Goal: Book appointment/travel/reservation

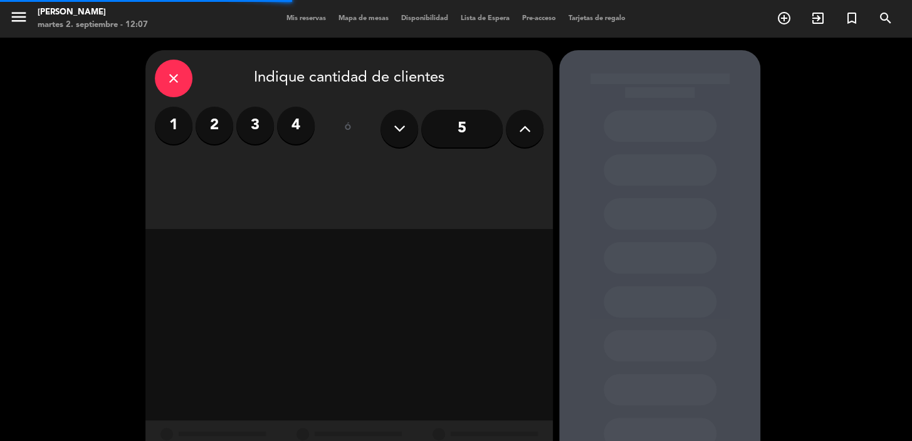
click at [218, 127] on label "2" at bounding box center [215, 126] width 38 height 38
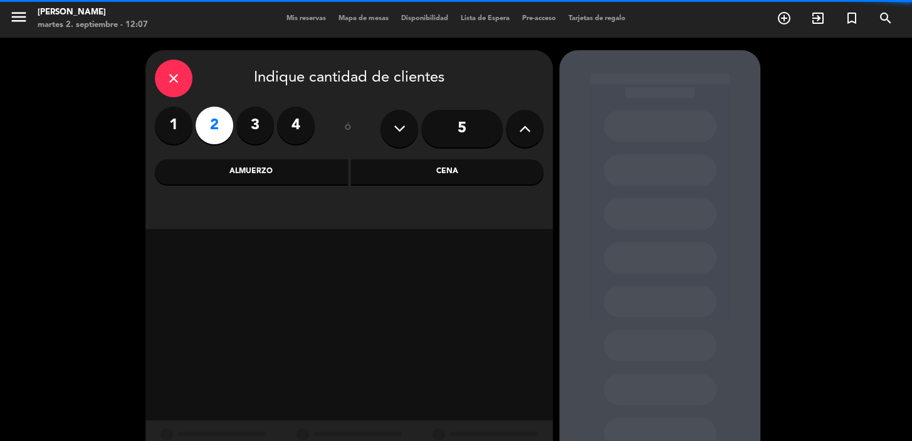
click at [411, 181] on div "Cena" at bounding box center [447, 171] width 193 height 25
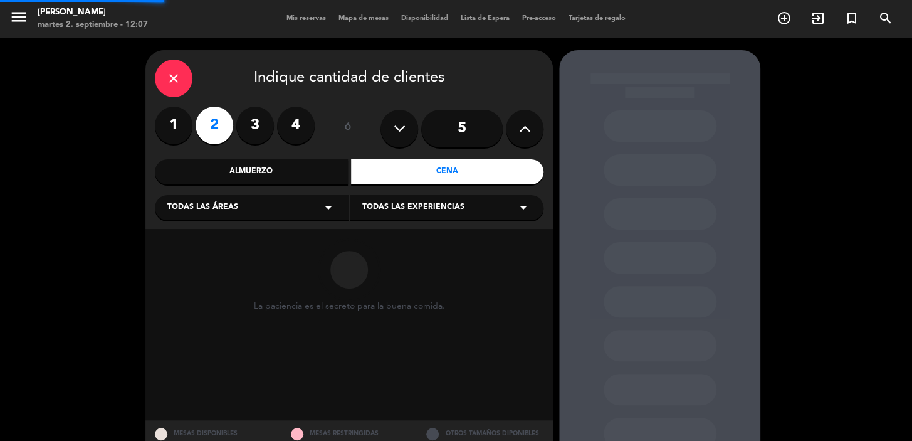
click at [288, 206] on div "Todas las áreas arrow_drop_down" at bounding box center [252, 207] width 194 height 25
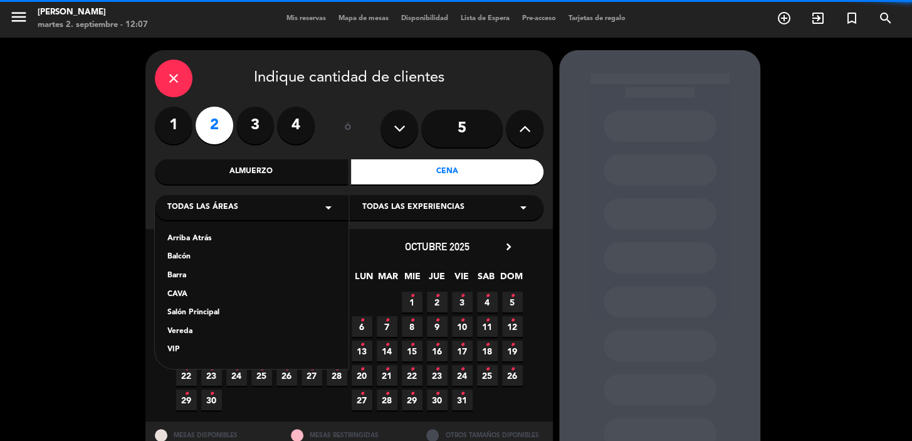
click at [208, 313] on div "Salón Principal" at bounding box center [251, 313] width 169 height 13
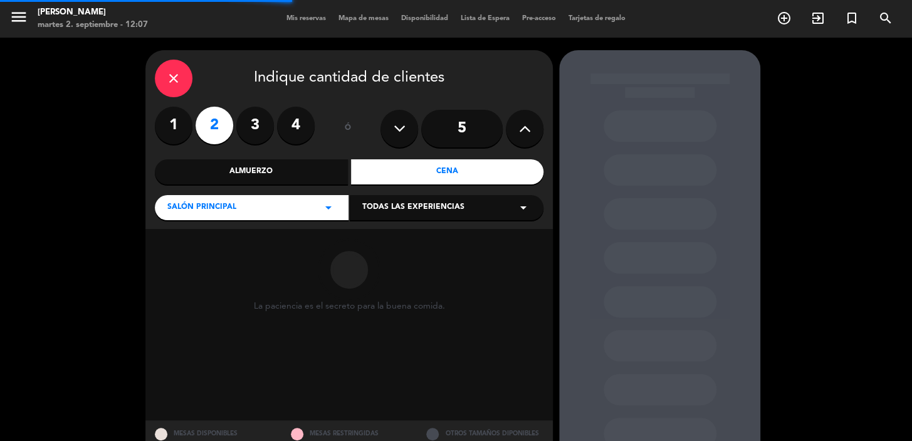
click at [397, 209] on span "Todas las experiencias" at bounding box center [413, 207] width 102 height 13
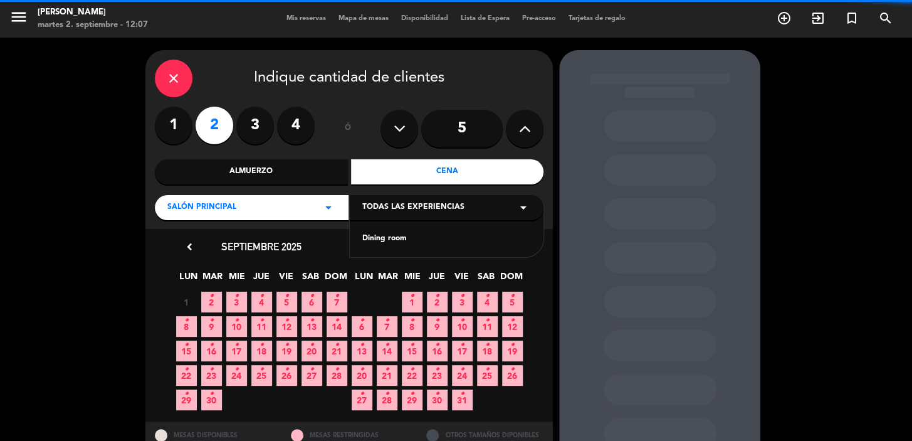
click at [387, 245] on div "Dining room" at bounding box center [447, 230] width 194 height 53
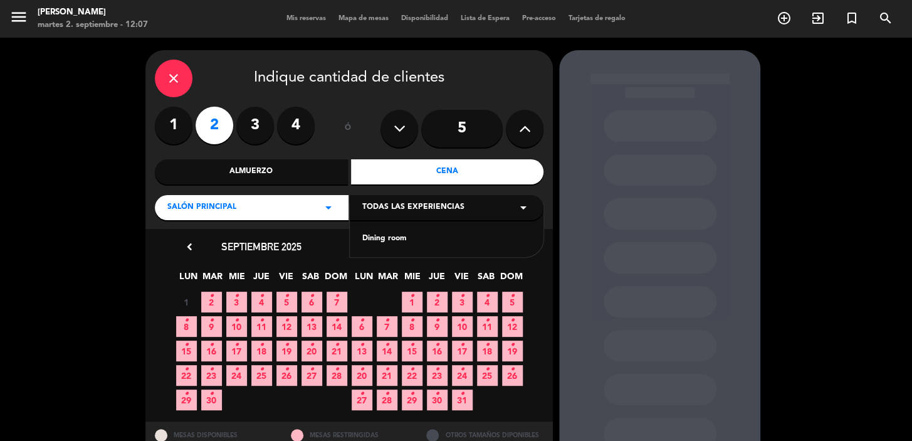
click at [387, 239] on div "Dining room" at bounding box center [446, 239] width 169 height 13
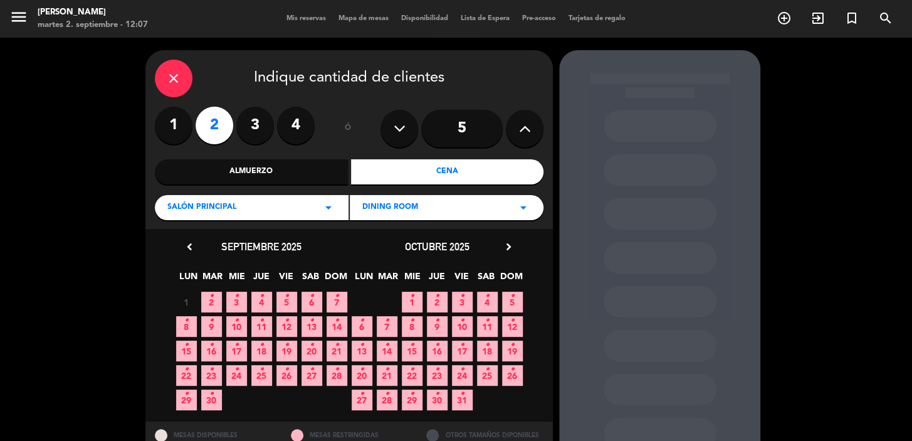
click at [216, 298] on span "2 •" at bounding box center [211, 301] width 21 height 21
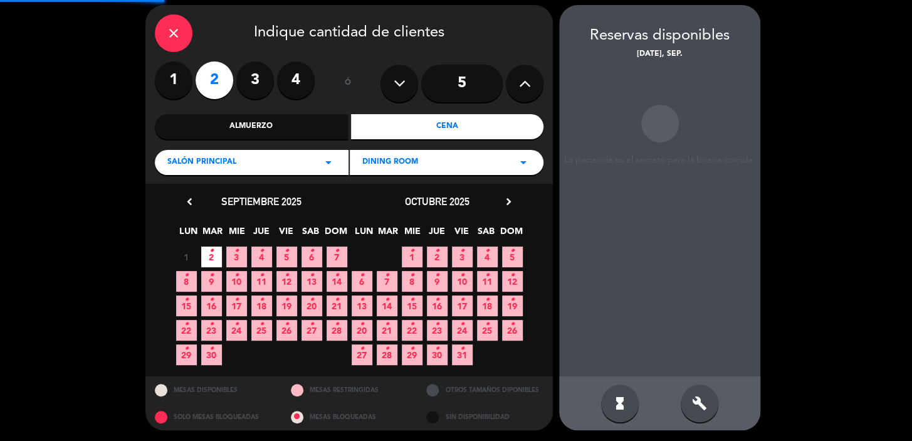
scroll to position [46, 0]
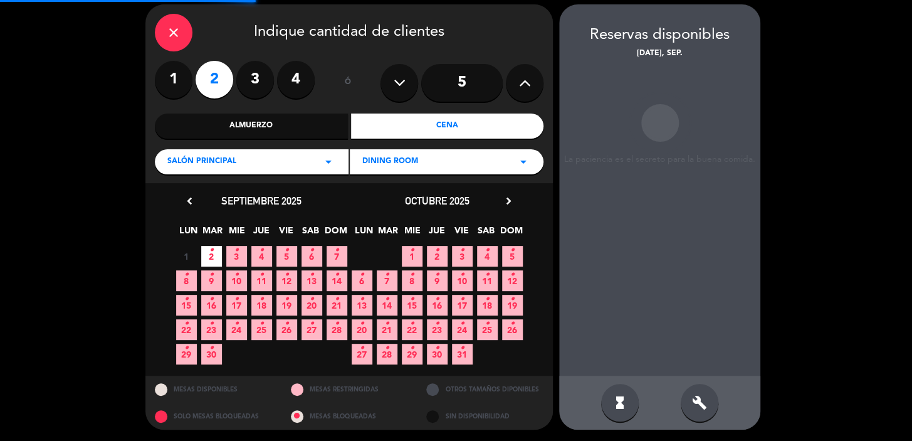
click at [703, 410] on div "build" at bounding box center [700, 403] width 38 height 38
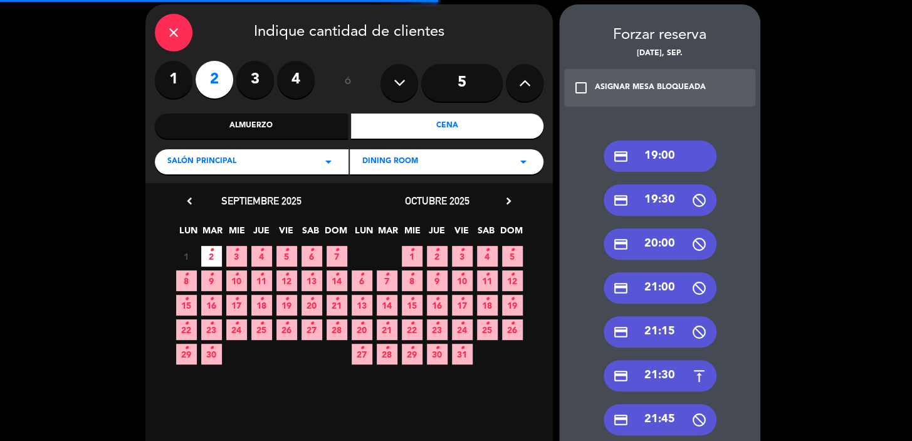
scroll to position [160, 0]
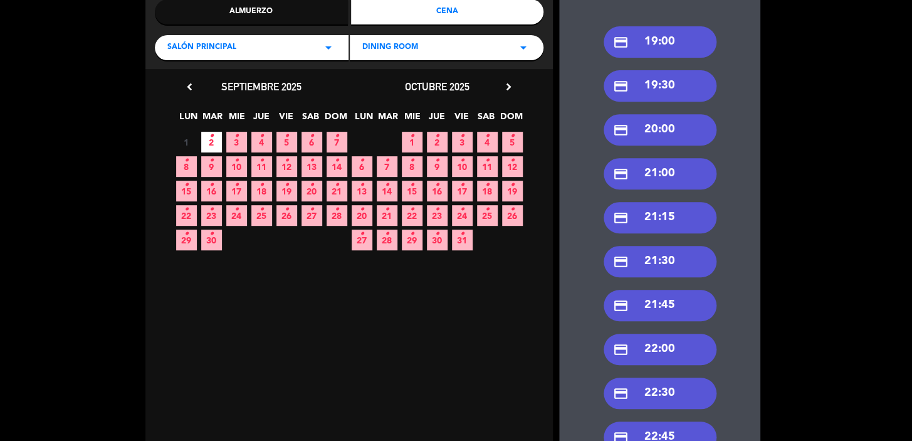
click at [660, 383] on div "credit_card 22:30" at bounding box center [660, 392] width 113 height 31
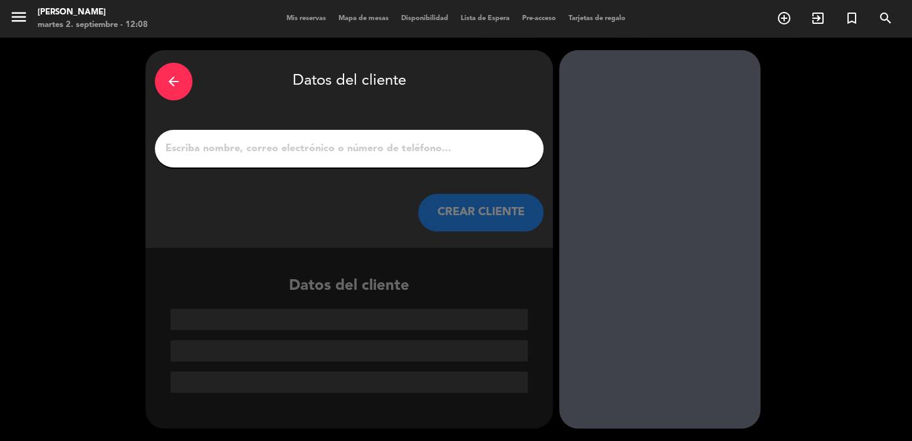
click at [354, 145] on input "1" at bounding box center [349, 149] width 370 height 18
paste input "[PERSON_NAME]"
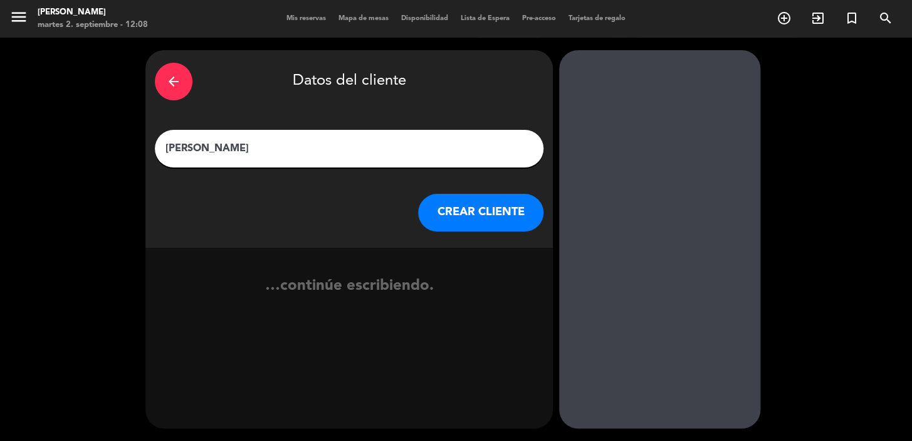
type input "[PERSON_NAME]"
click at [491, 223] on button "CREAR CLIENTE" at bounding box center [480, 213] width 125 height 38
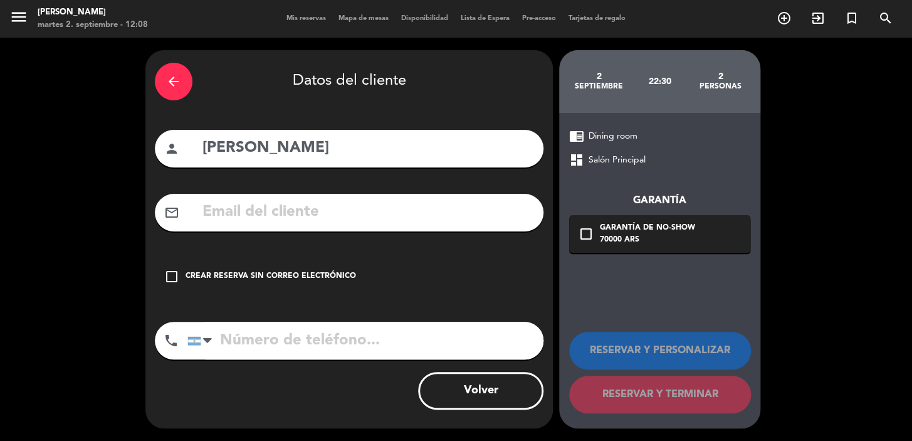
click at [367, 216] on input "text" at bounding box center [367, 212] width 333 height 26
paste input "[EMAIL_ADDRESS][DOMAIN_NAME]"
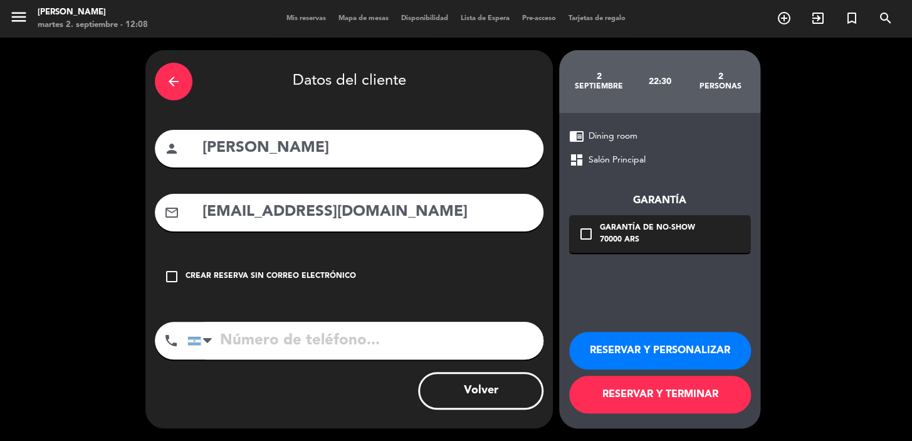
type input "[EMAIL_ADDRESS][DOMAIN_NAME]"
click at [362, 322] on input "tel" at bounding box center [365, 341] width 356 height 38
paste input "[PHONE_NUMBER]"
type input "[PHONE_NUMBER]"
click at [683, 228] on div "Garantía de no-show" at bounding box center [647, 228] width 95 height 13
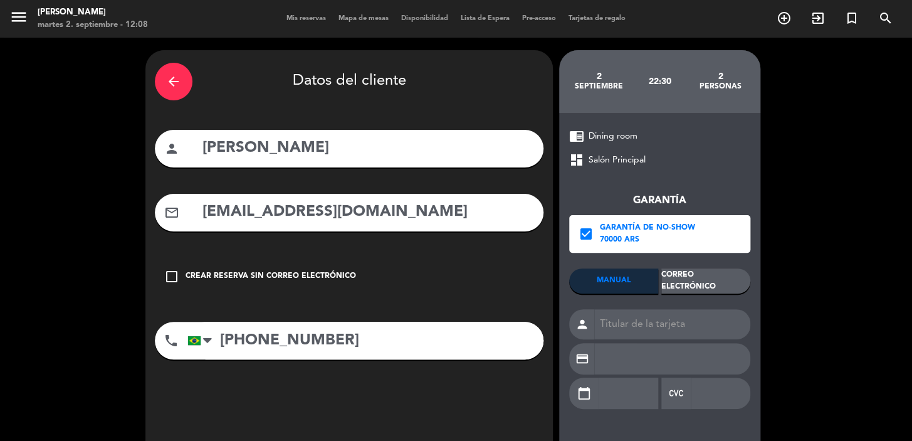
click at [711, 275] on div "Correo Electrónico" at bounding box center [705, 280] width 89 height 25
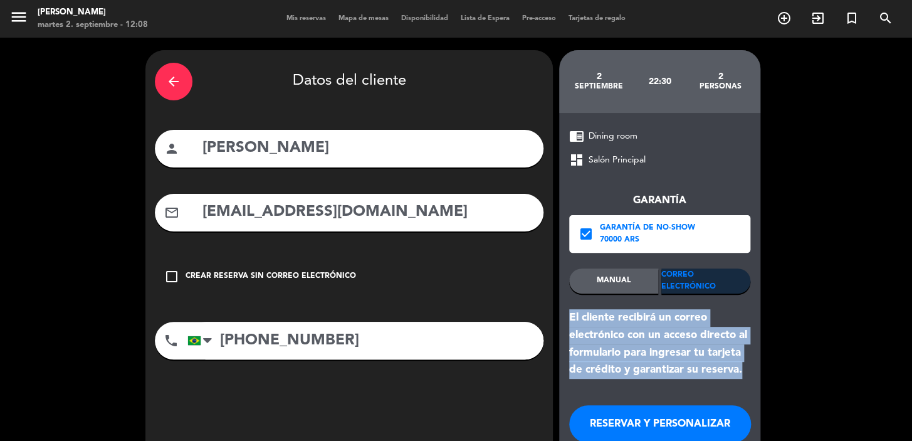
drag, startPoint x: 745, startPoint y: 376, endPoint x: 564, endPoint y: 312, distance: 192.7
click at [564, 312] on div "chrome_reader_mode Dining room dashboard Salón Principal Garantía check_box Gar…" at bounding box center [659, 307] width 201 height 389
copy div "El cliente recibirá un correo electrónico con un acceso directo al formulario p…"
click at [597, 420] on button "RESERVAR Y PERSONALIZAR" at bounding box center [660, 424] width 182 height 38
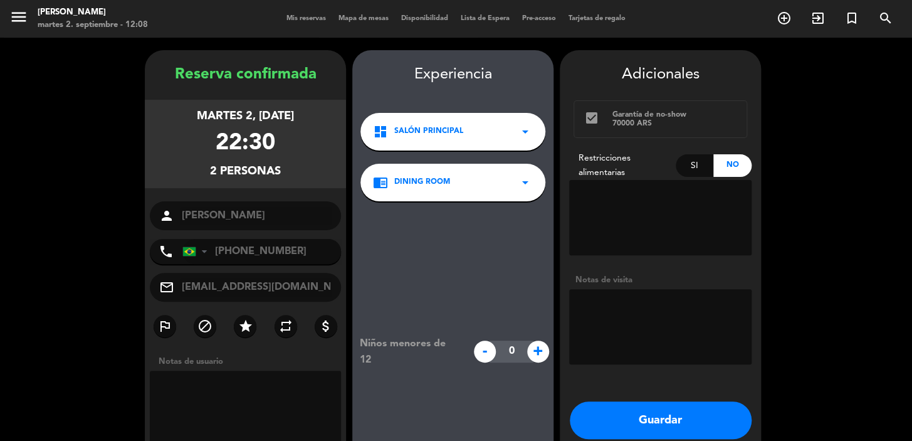
scroll to position [50, 0]
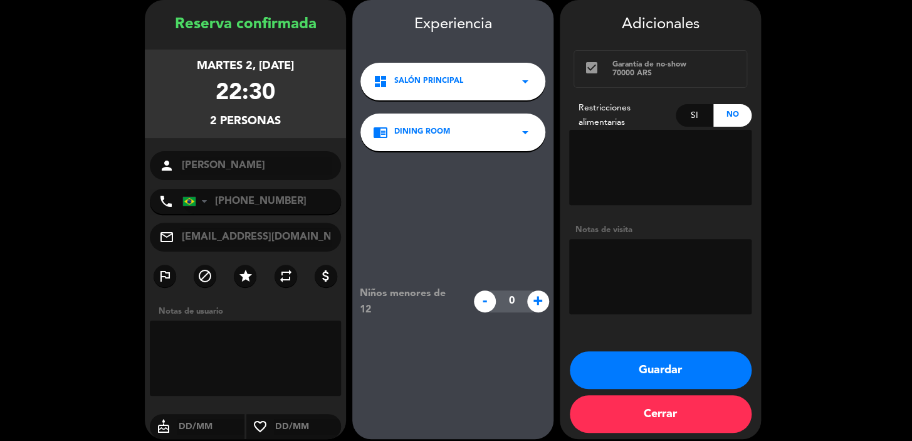
drag, startPoint x: 174, startPoint y: 63, endPoint x: 286, endPoint y: 120, distance: 125.9
click at [286, 120] on div "martes 2, [DATE] 22:30 2 personas" at bounding box center [245, 94] width 201 height 88
copy div "martes 2, [DATE] 22:30 2 personas"
click at [601, 381] on button "Guardar" at bounding box center [661, 370] width 182 height 38
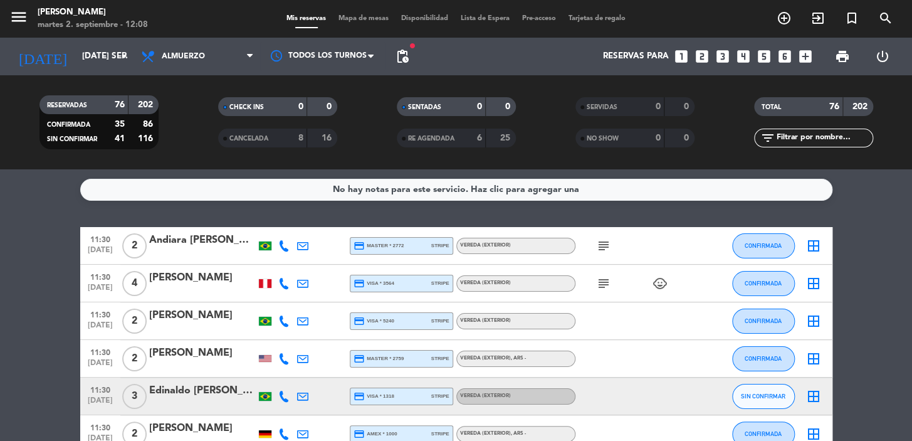
click at [701, 63] on icon "looks_two" at bounding box center [702, 56] width 16 height 16
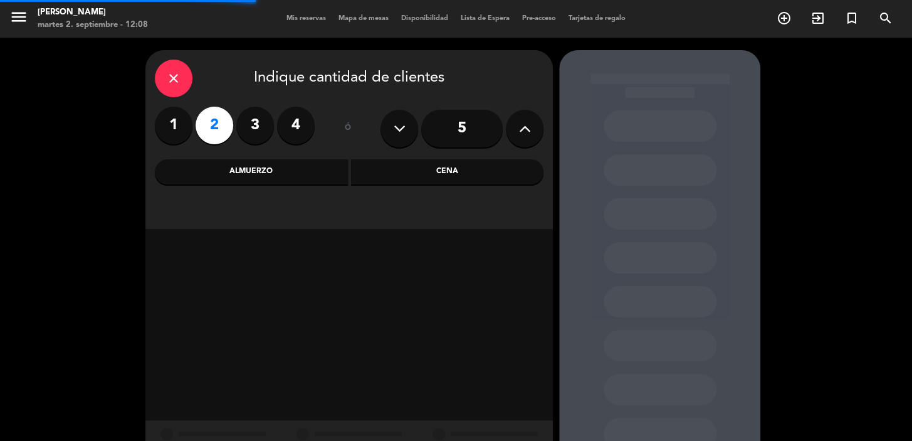
drag, startPoint x: 411, startPoint y: 169, endPoint x: 376, endPoint y: 180, distance: 36.9
click at [410, 169] on div "Cena" at bounding box center [447, 171] width 193 height 25
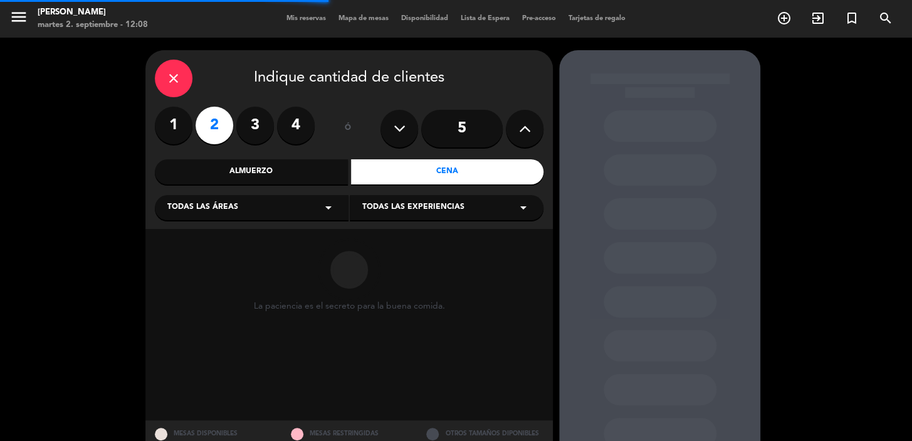
click at [280, 204] on div "Todas las áreas arrow_drop_down" at bounding box center [252, 207] width 194 height 25
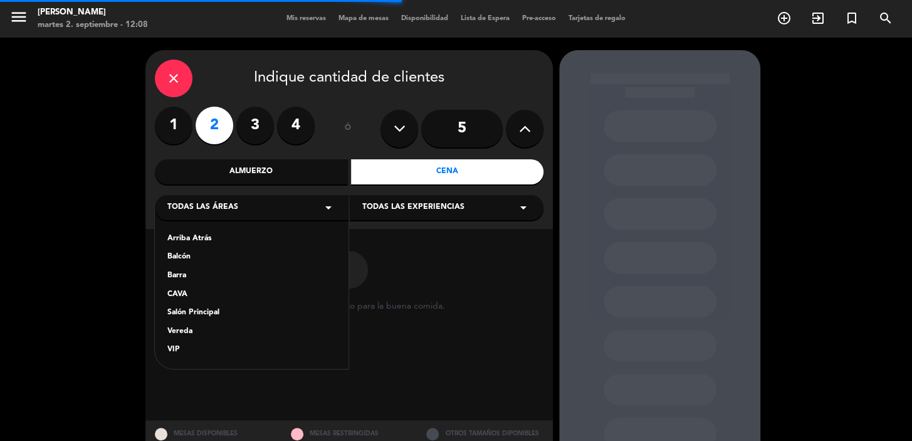
click at [195, 313] on div "Salón Principal" at bounding box center [251, 313] width 169 height 13
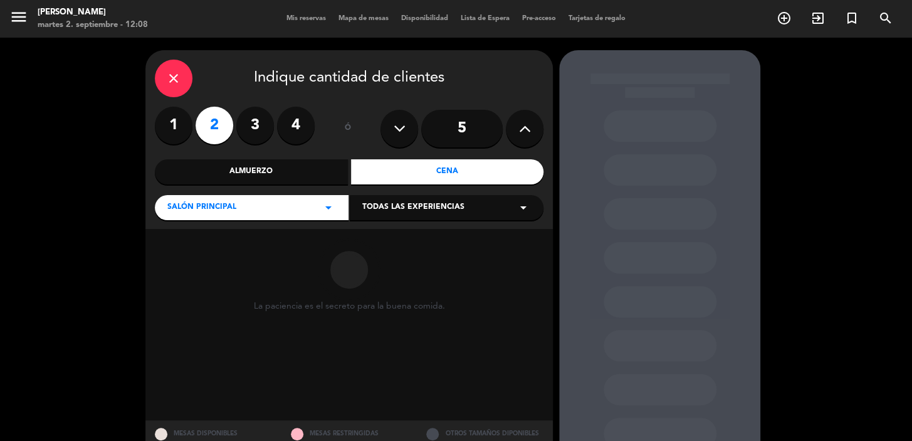
click at [401, 210] on span "Todas las experiencias" at bounding box center [413, 207] width 102 height 13
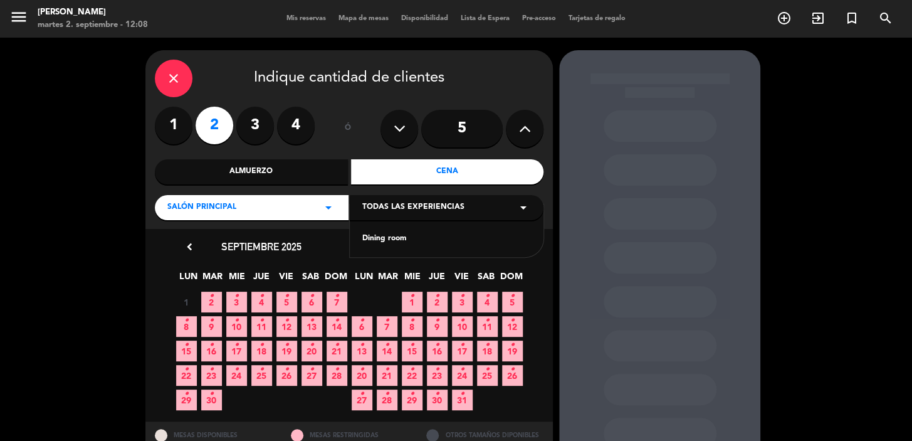
click at [385, 238] on div "Dining room" at bounding box center [446, 239] width 169 height 13
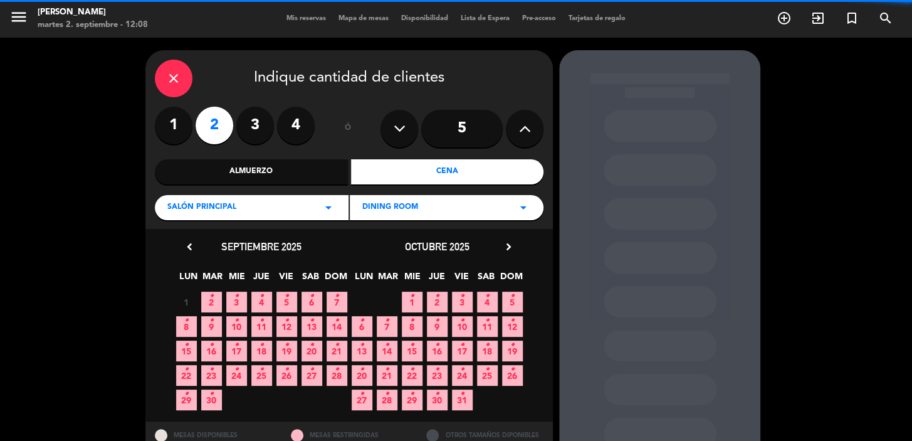
click at [211, 300] on icon "•" at bounding box center [211, 296] width 4 height 20
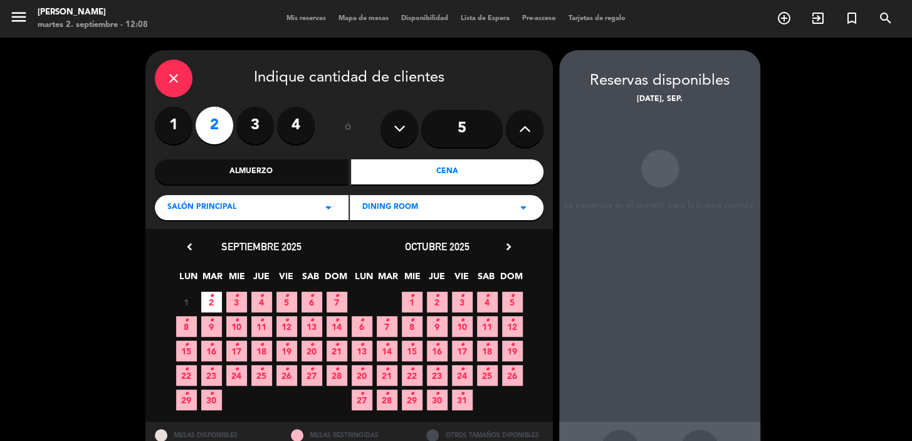
scroll to position [46, 0]
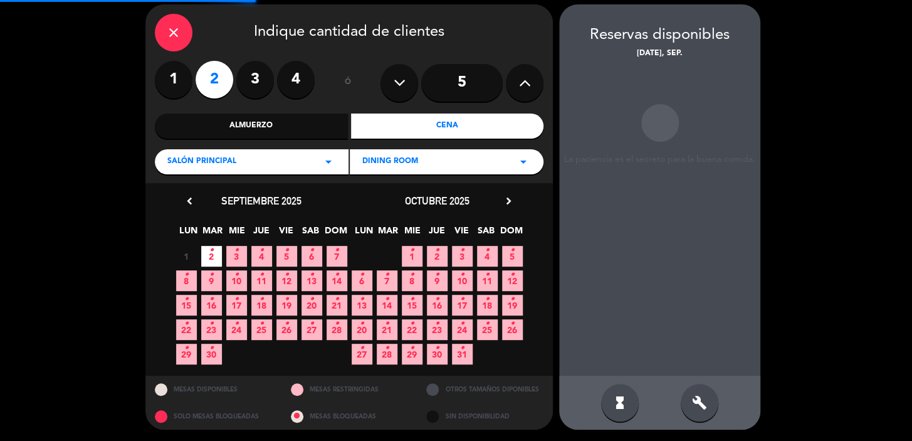
click at [672, 396] on div "hourglass_full build" at bounding box center [659, 402] width 201 height 54
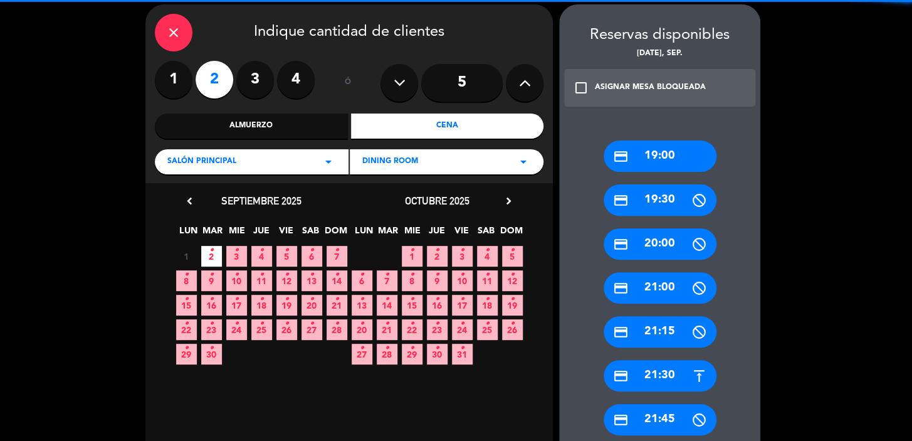
click at [683, 400] on div "credit_card 19:00 credit_card 19:30 credit_card 20:00 credit_card 21:00 credit_…" at bounding box center [659, 413] width 201 height 596
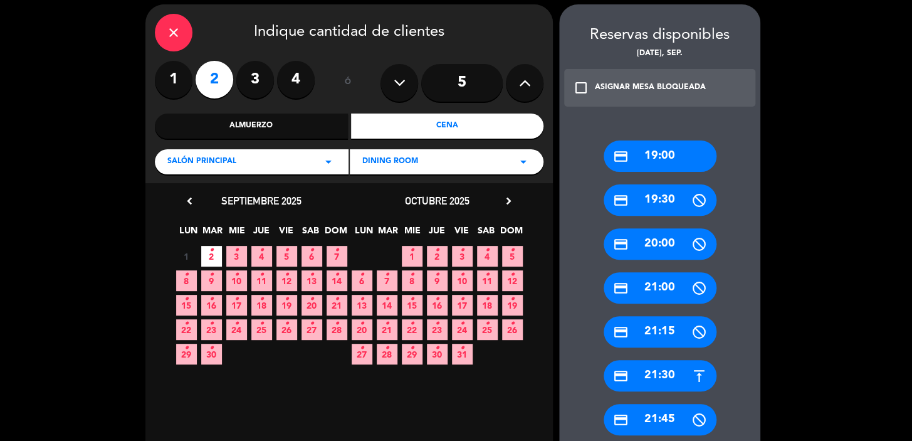
scroll to position [160, 0]
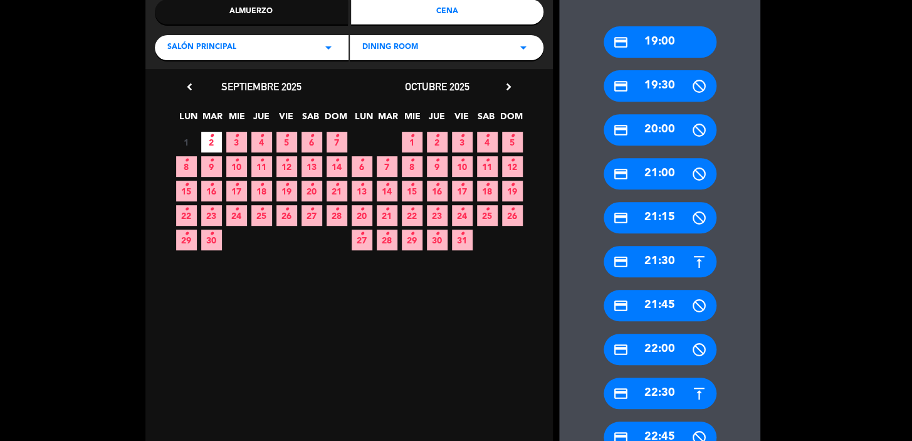
click at [671, 394] on div "credit_card 22:30" at bounding box center [660, 392] width 113 height 31
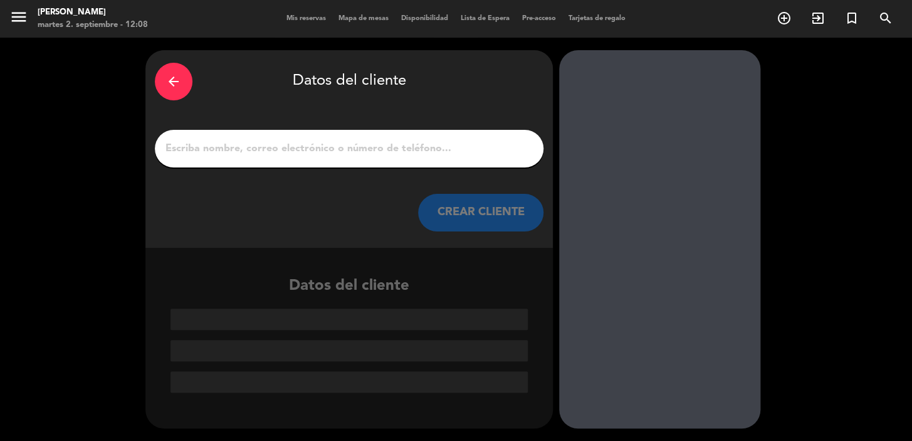
scroll to position [0, 0]
click at [401, 149] on input "1" at bounding box center [349, 149] width 370 height 18
paste input "[PERSON_NAME]"
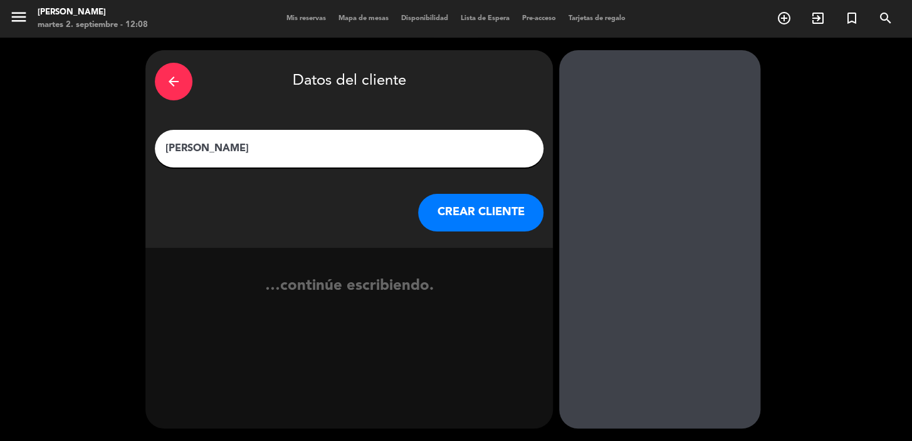
type input "[PERSON_NAME]"
click at [451, 218] on button "CREAR CLIENTE" at bounding box center [480, 213] width 125 height 38
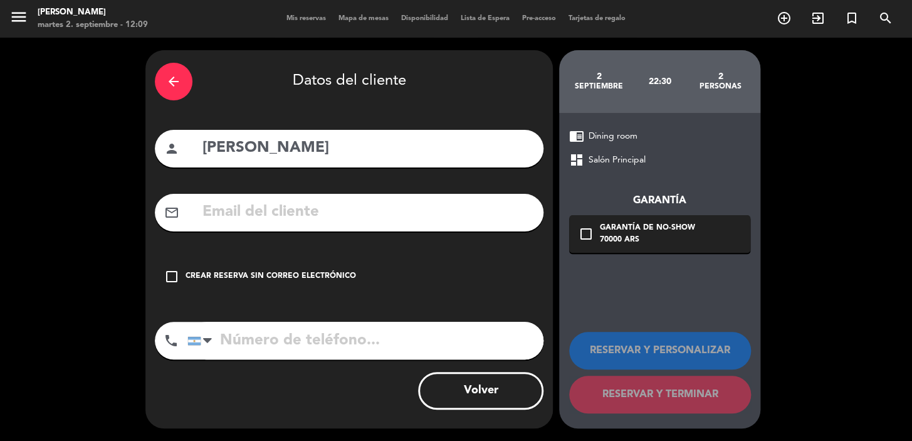
click at [171, 90] on div "arrow_back" at bounding box center [174, 82] width 38 height 38
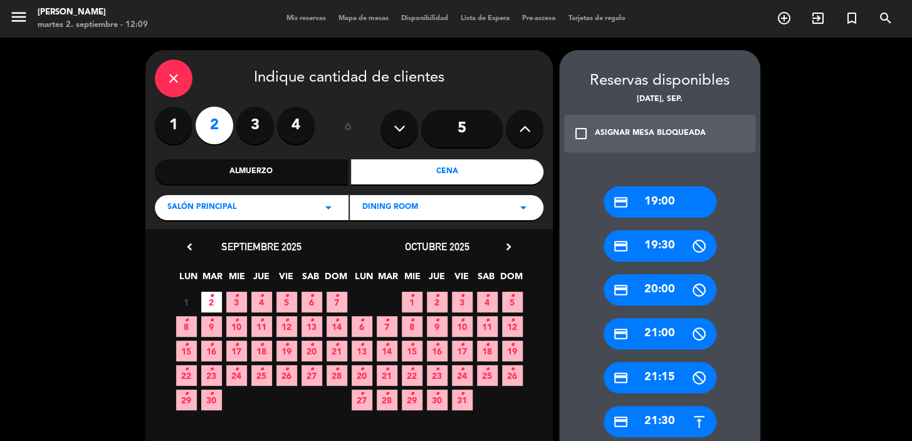
click at [161, 81] on div "close" at bounding box center [174, 79] width 38 height 38
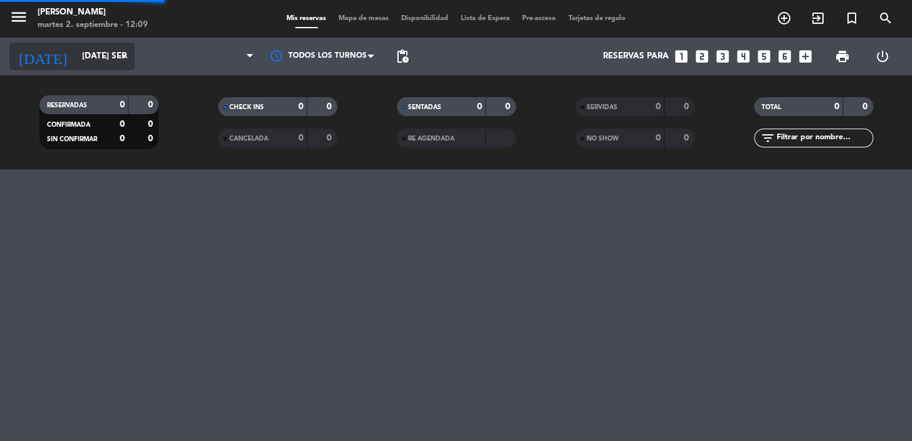
click at [76, 48] on input "[DATE] sep." at bounding box center [131, 56] width 111 height 23
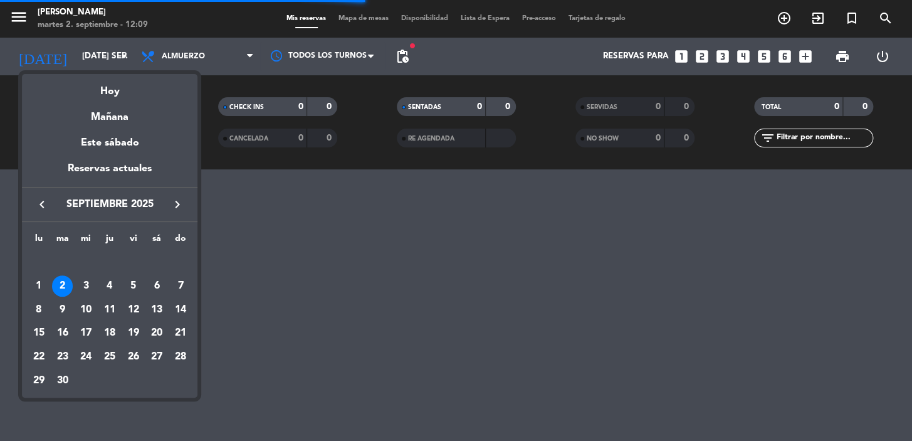
click at [109, 286] on div "4" at bounding box center [109, 285] width 21 height 21
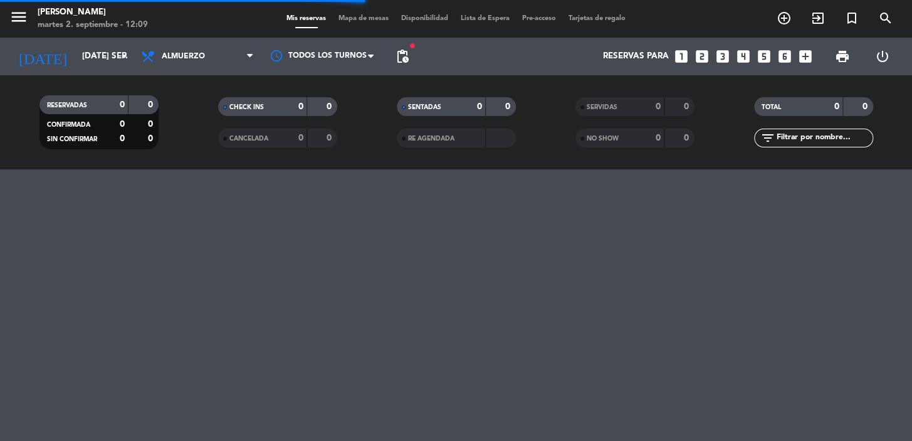
type input "[DEMOGRAPHIC_DATA] [DATE]"
click at [191, 55] on span "Almuerzo" at bounding box center [183, 56] width 43 height 9
